Goal: Information Seeking & Learning: Learn about a topic

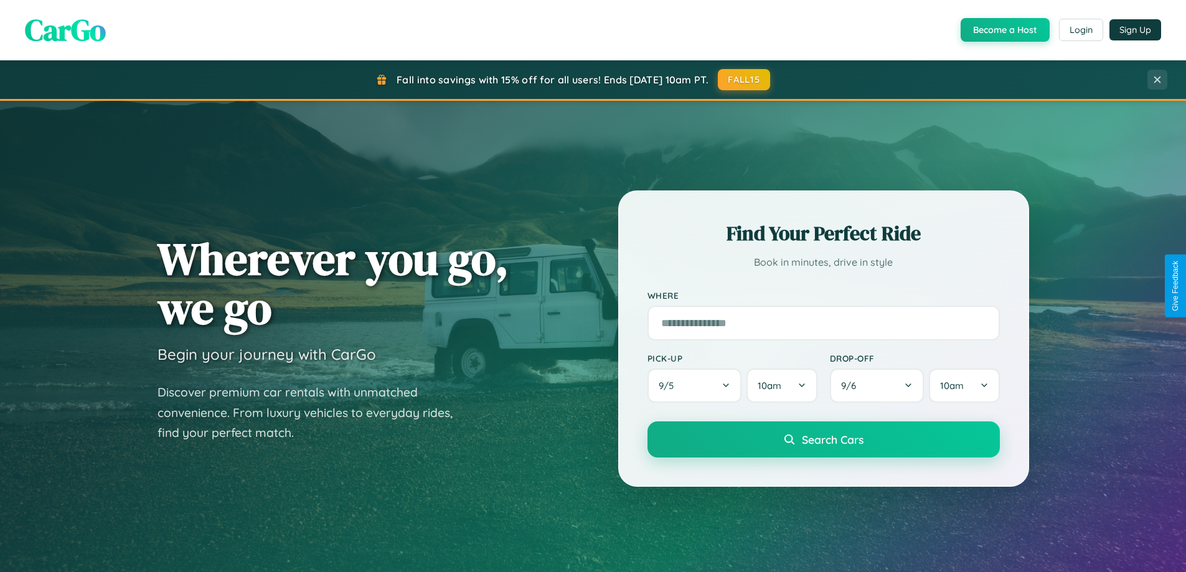
scroll to position [2395, 0]
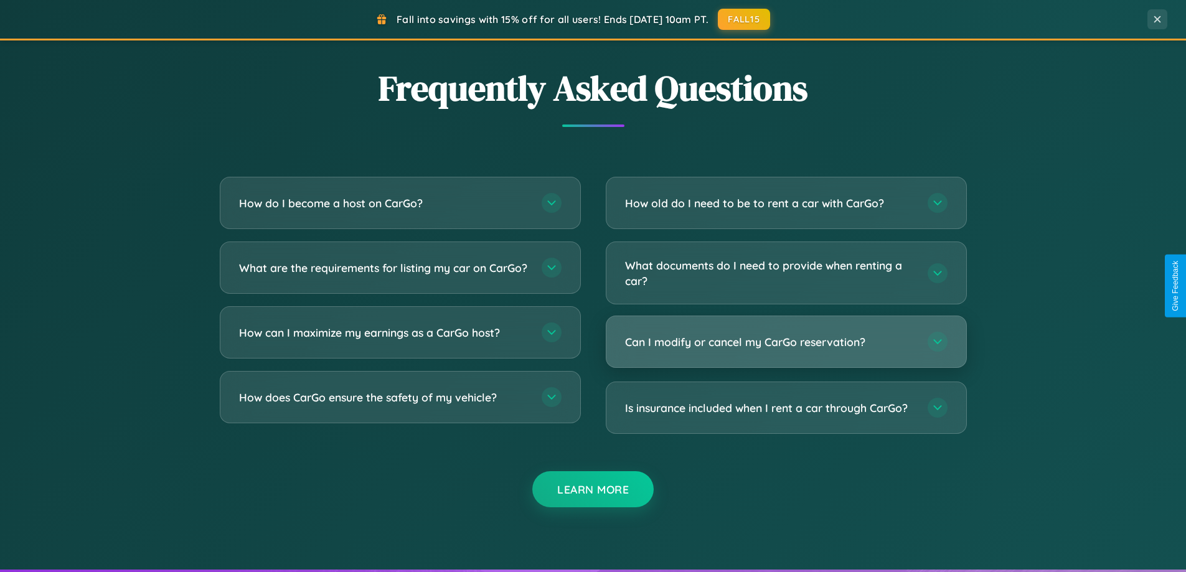
click at [786, 342] on h3 "Can I modify or cancel my CarGo reservation?" at bounding box center [770, 342] width 290 height 16
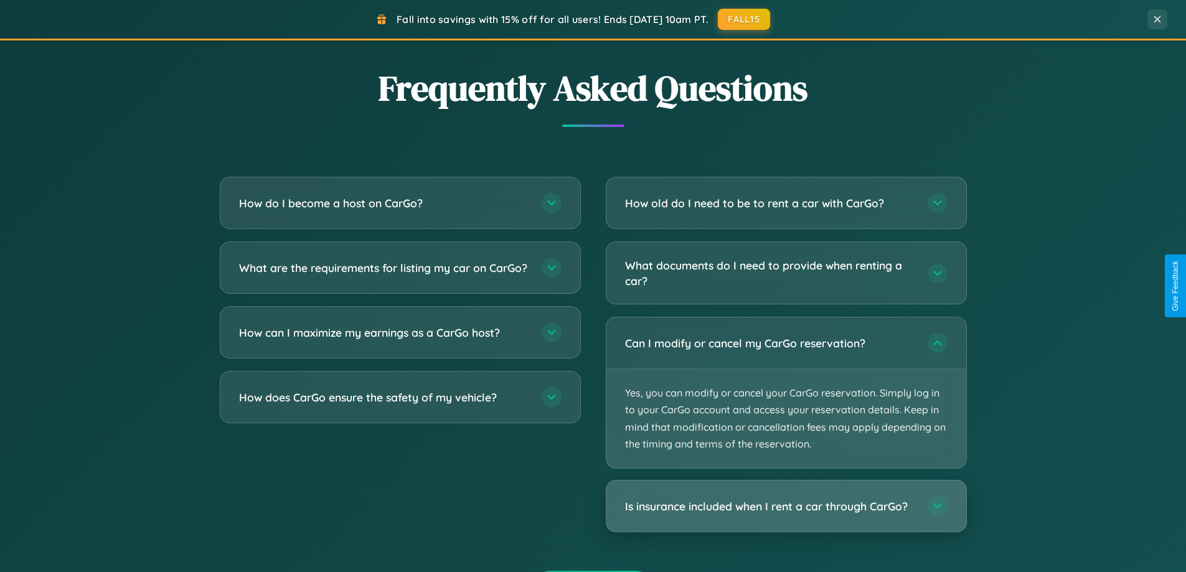
click at [786, 506] on h3 "Is insurance included when I rent a car through CarGo?" at bounding box center [770, 507] width 290 height 16
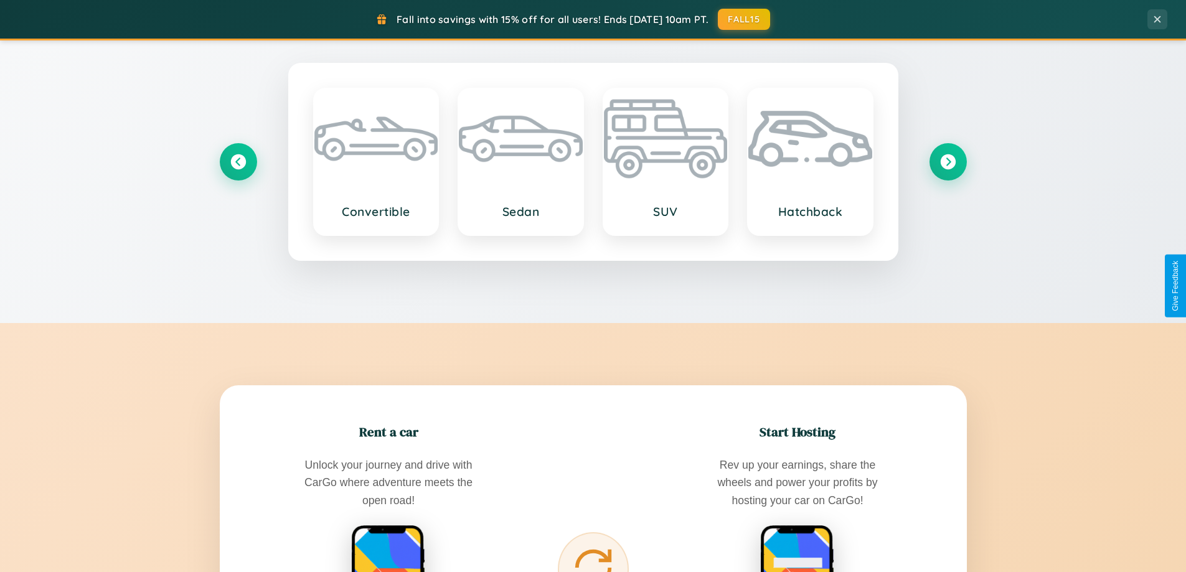
scroll to position [0, 0]
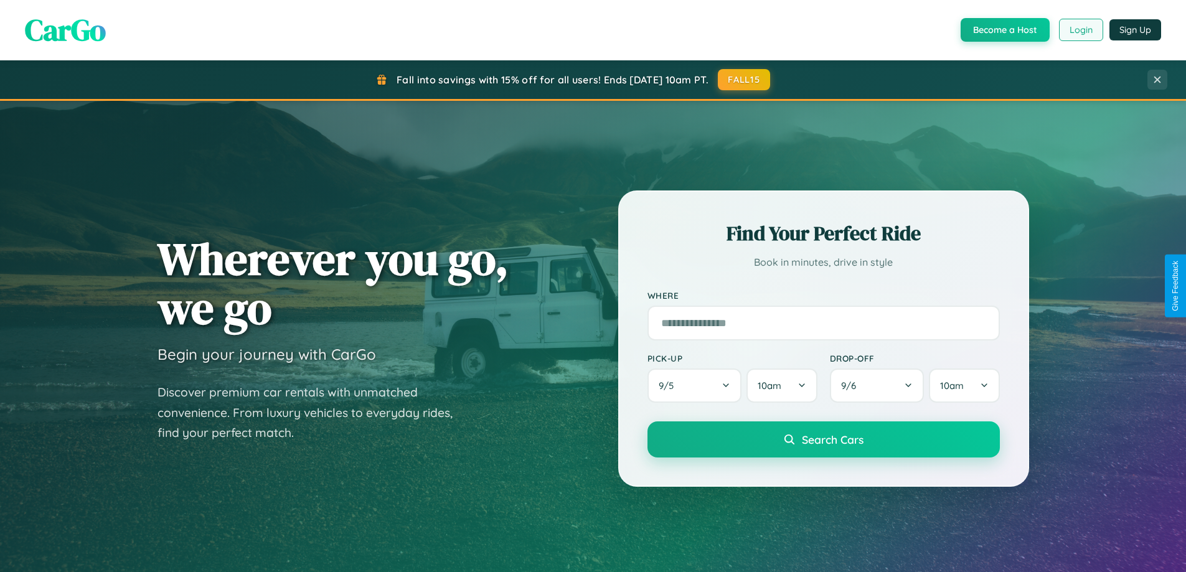
click at [1080, 30] on button "Login" at bounding box center [1081, 30] width 44 height 22
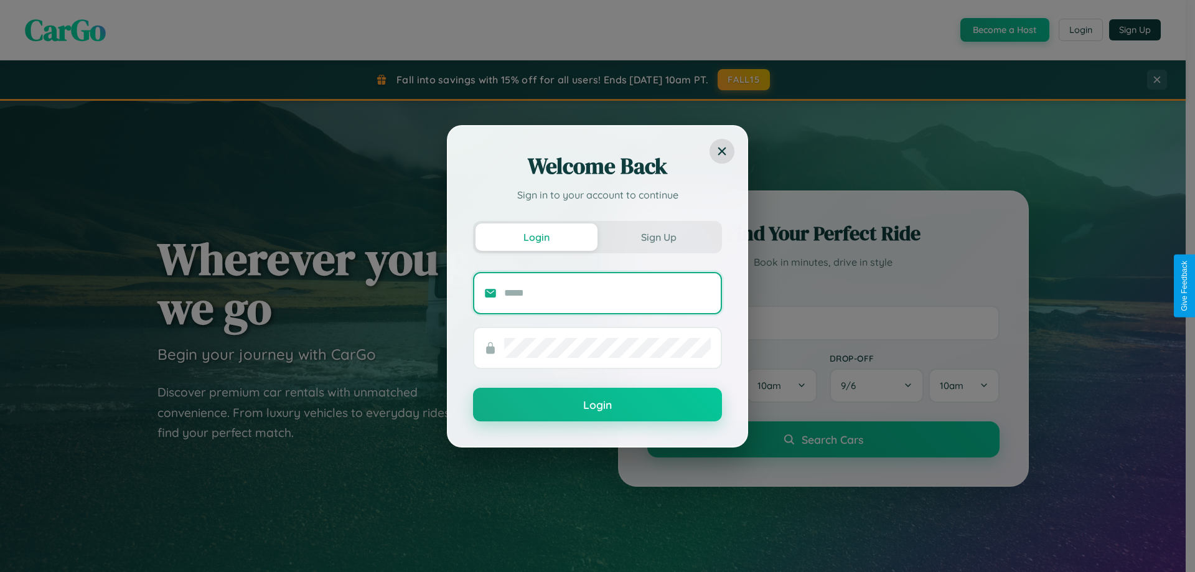
click at [608, 293] on input "text" at bounding box center [607, 293] width 207 height 20
type input "**********"
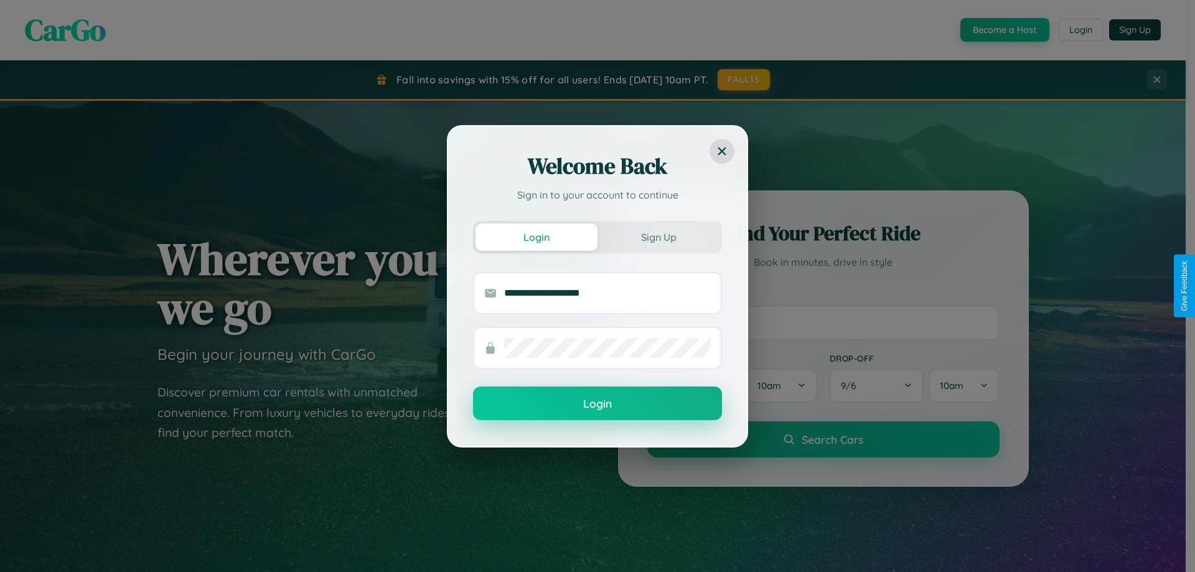
click at [598, 404] on button "Login" at bounding box center [597, 404] width 249 height 34
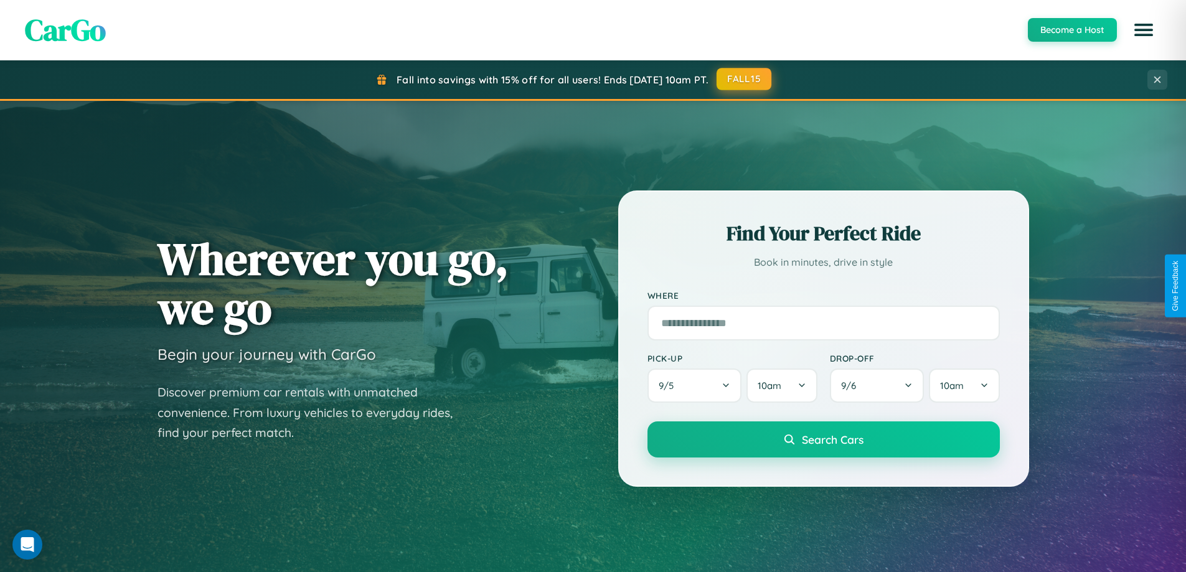
click at [745, 79] on button "FALL15" at bounding box center [744, 79] width 55 height 22
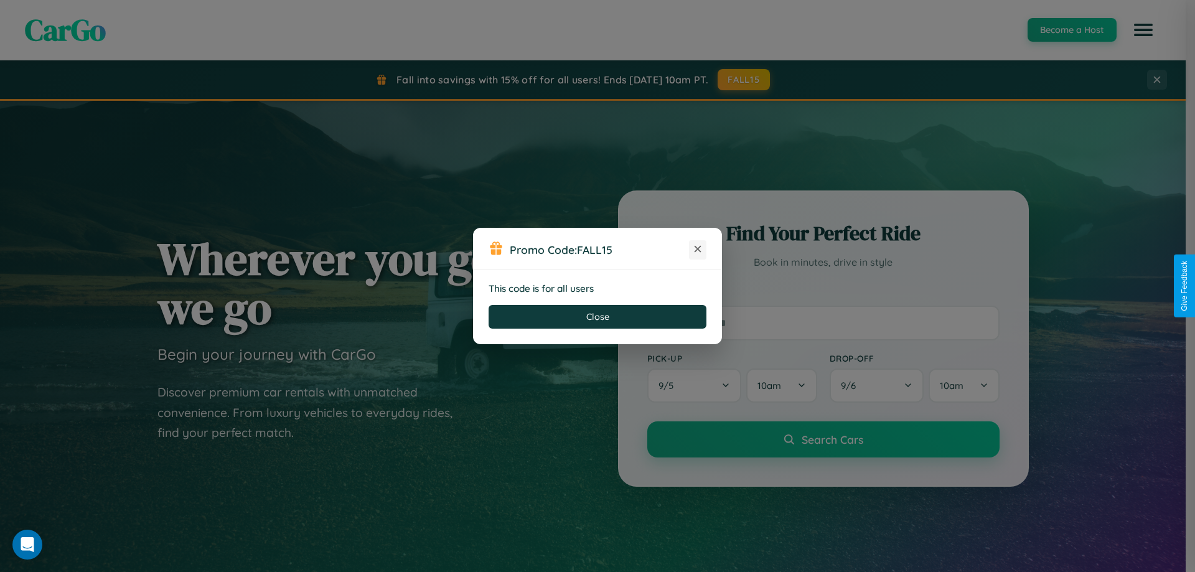
click at [698, 250] on icon at bounding box center [698, 249] width 12 height 12
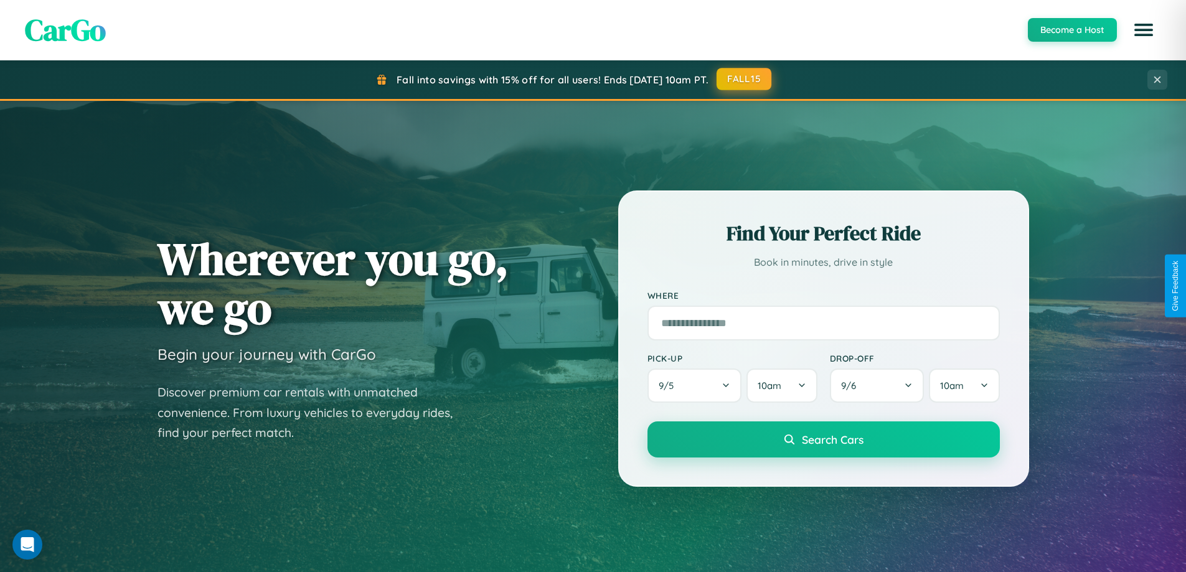
click at [745, 79] on button "FALL15" at bounding box center [744, 79] width 55 height 22
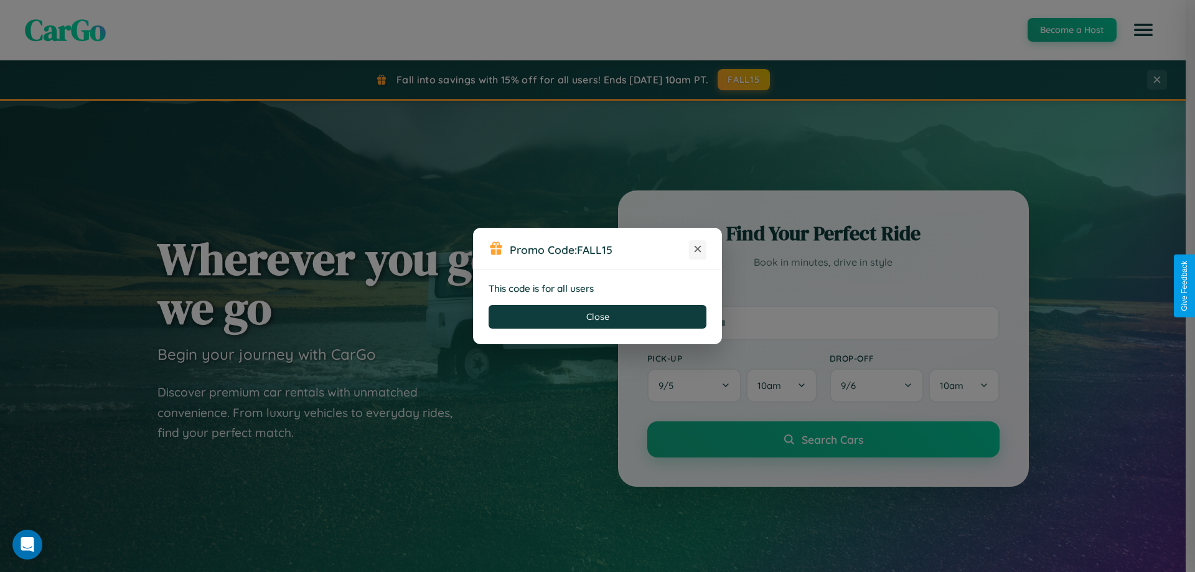
click at [698, 250] on icon at bounding box center [698, 249] width 12 height 12
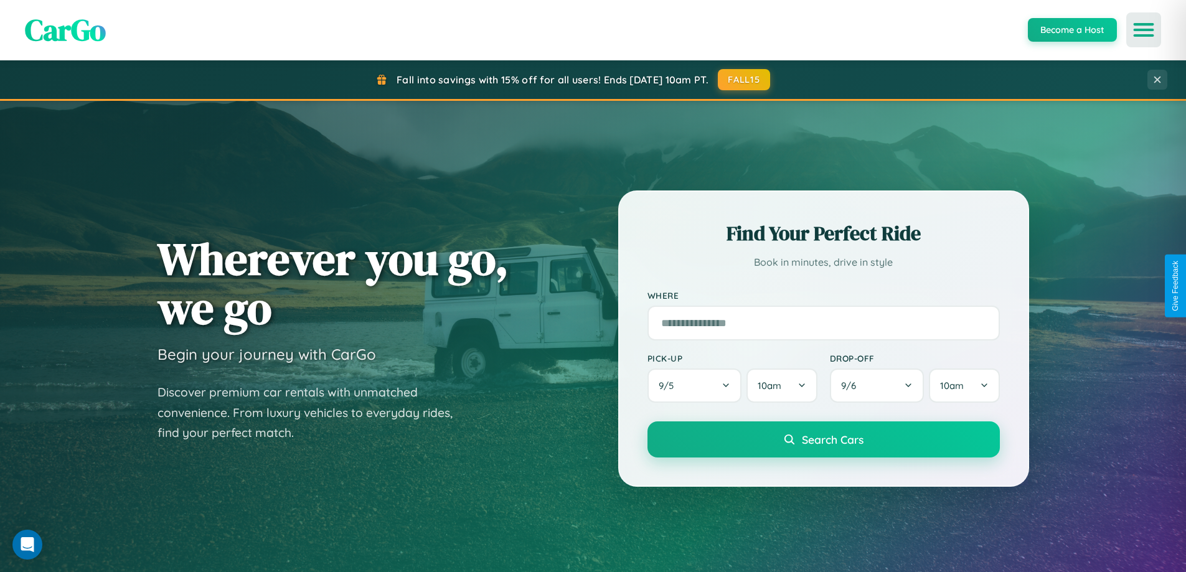
click at [1144, 30] on icon "Open menu" at bounding box center [1144, 29] width 18 height 11
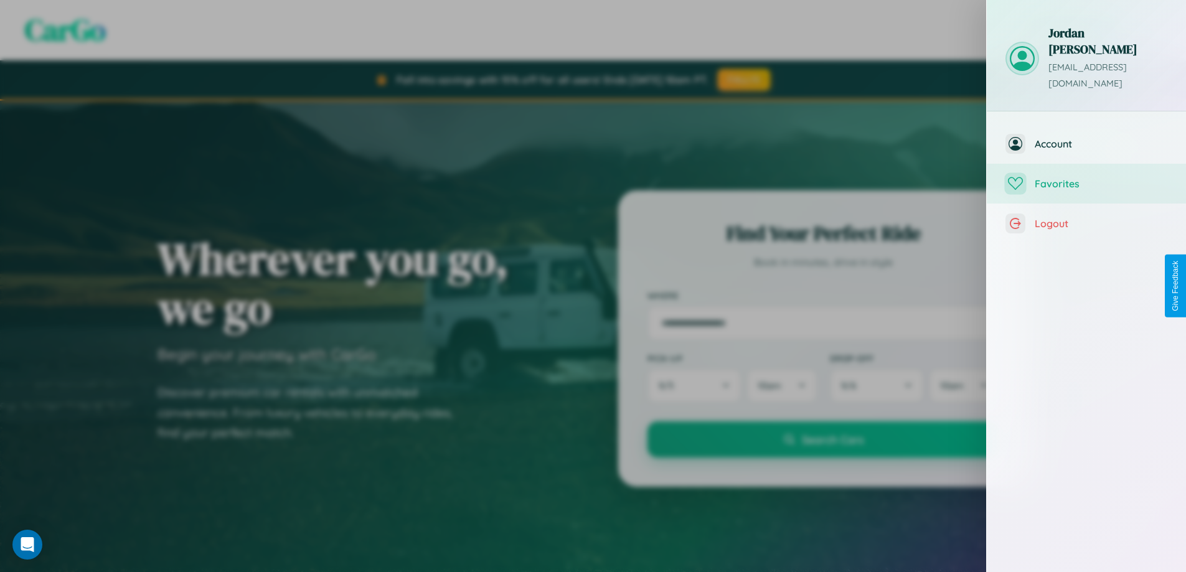
click at [1086, 177] on span "Favorites" at bounding box center [1101, 183] width 133 height 12
